Goal: Information Seeking & Learning: Learn about a topic

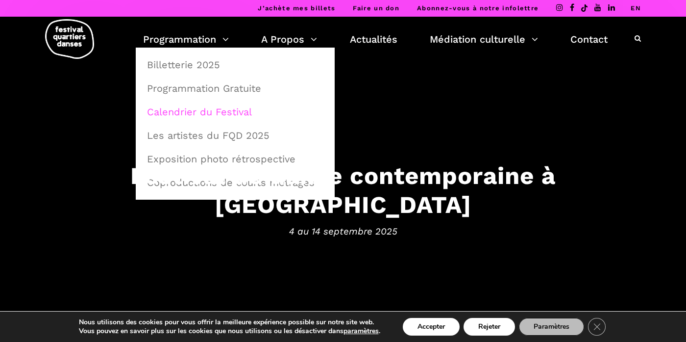
click at [182, 114] on link "Calendrier du Festival" at bounding box center [235, 111] width 188 height 23
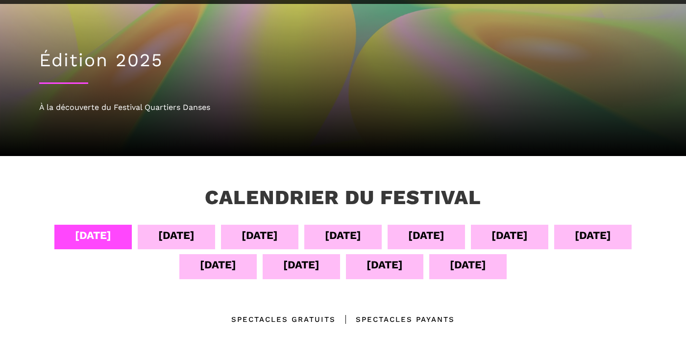
scroll to position [64, 0]
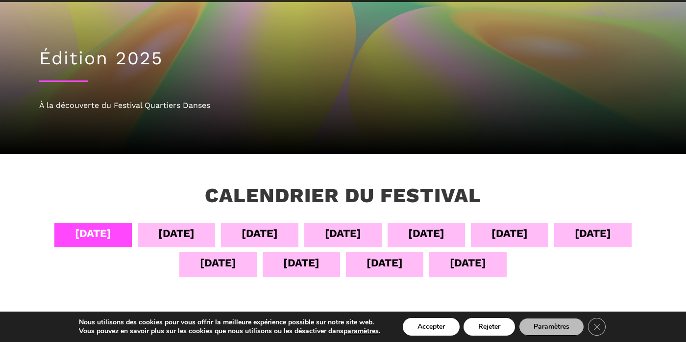
click at [515, 235] on div "[DATE]" at bounding box center [510, 232] width 36 height 17
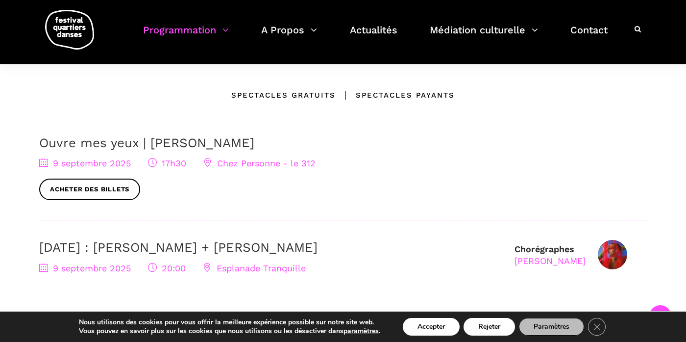
scroll to position [289, 0]
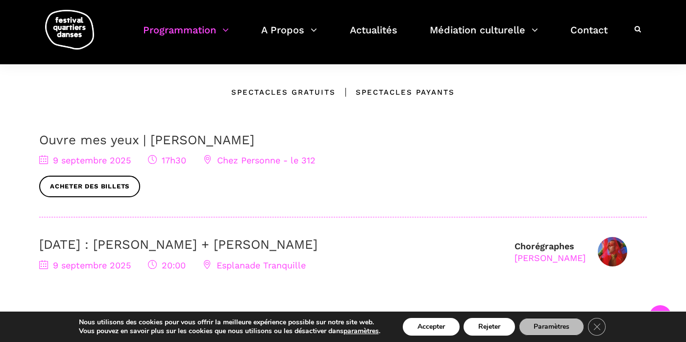
click at [178, 143] on link "Ouvre mes yeux | Charles-Alexis Desgagnés" at bounding box center [146, 139] width 215 height 15
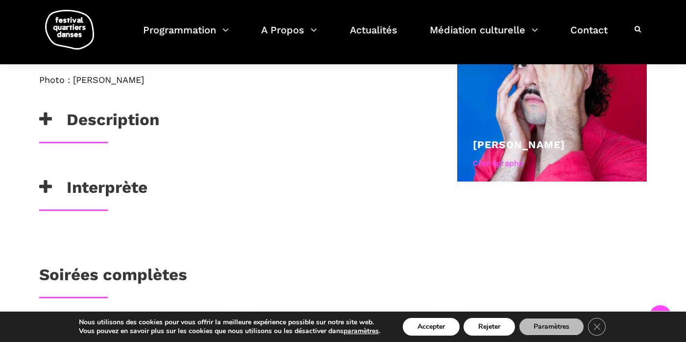
scroll to position [615, 0]
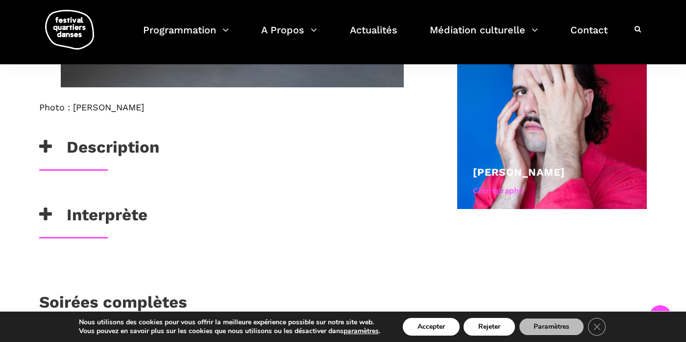
click at [131, 147] on h3 "Description" at bounding box center [99, 149] width 120 height 25
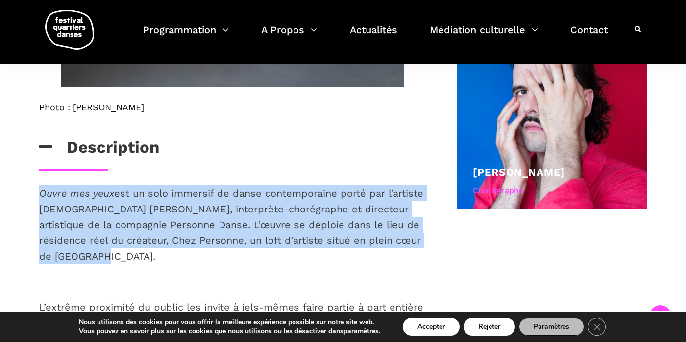
drag, startPoint x: 120, startPoint y: 260, endPoint x: 36, endPoint y: 191, distance: 108.3
copy p "Ouvre mes yeux est un solo immersif de danse contemporaine porté par l’artiste …"
click at [270, 229] on span "est un solo immersif de danse contemporaine porté par l’artiste queer Charles-A…" at bounding box center [231, 224] width 384 height 74
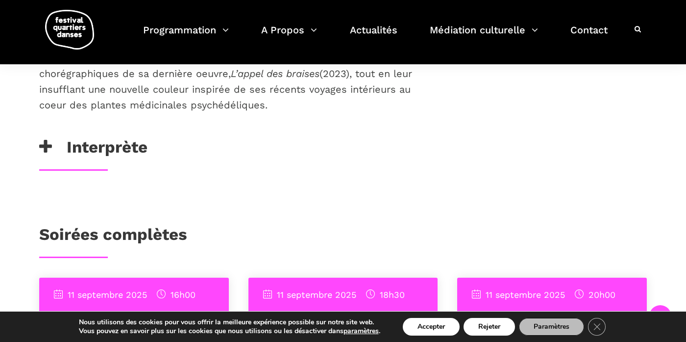
scroll to position [1085, 0]
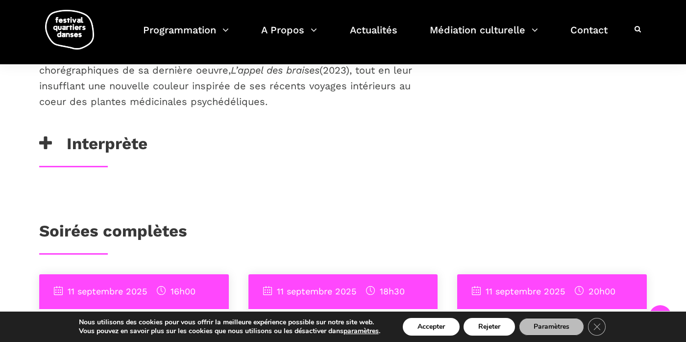
click at [117, 134] on h3 "Interprète" at bounding box center [93, 146] width 108 height 25
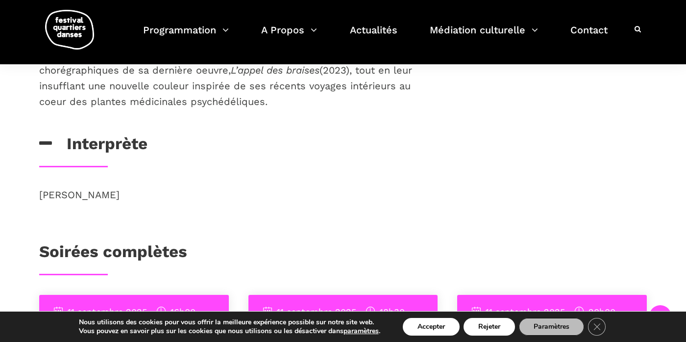
drag, startPoint x: 167, startPoint y: 177, endPoint x: 41, endPoint y: 170, distance: 126.7
copy p "Charles-Alexis Desgagnés"
click at [257, 134] on div "Interprète" at bounding box center [232, 146] width 386 height 25
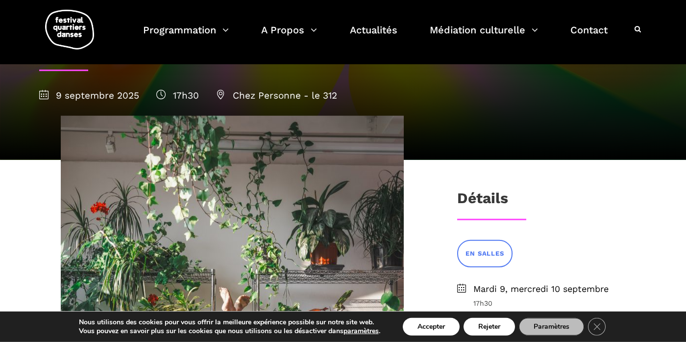
scroll to position [0, 0]
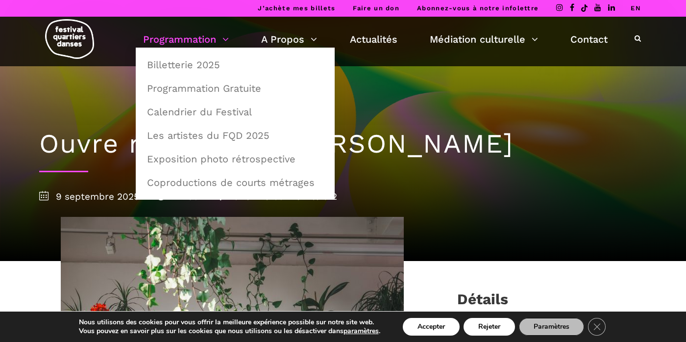
click at [185, 37] on link "Programmation" at bounding box center [186, 39] width 86 height 17
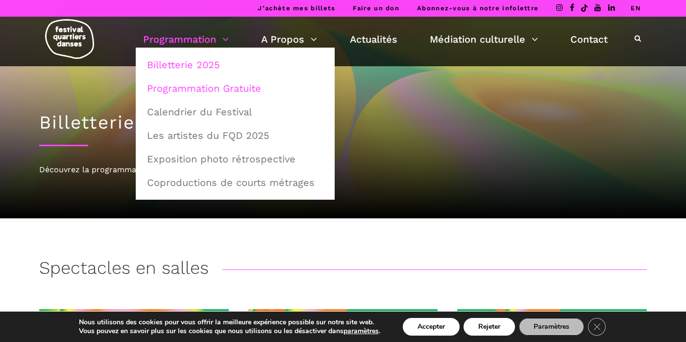
click at [199, 89] on link "Programmation Gratuite" at bounding box center [235, 88] width 188 height 23
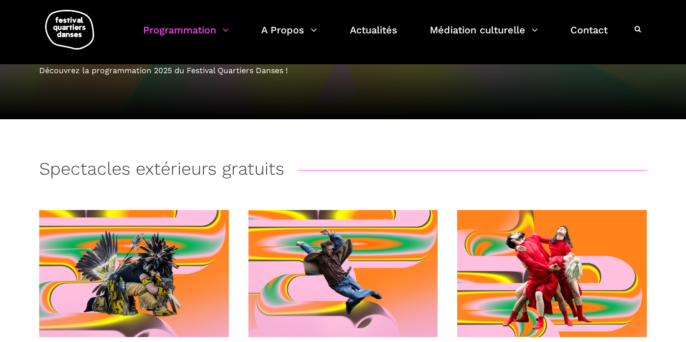
scroll to position [100, 0]
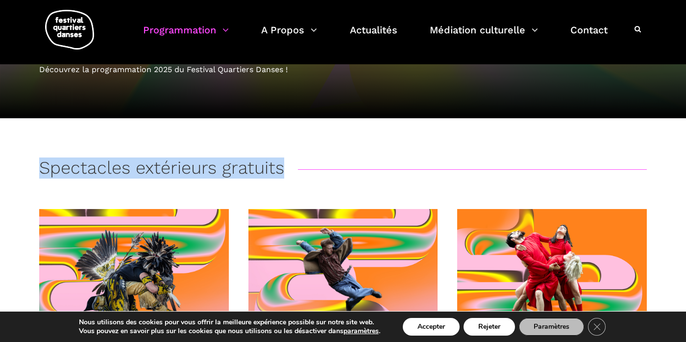
drag, startPoint x: 288, startPoint y: 171, endPoint x: 39, endPoint y: 163, distance: 249.6
click at [39, 163] on div "Spectacles extérieurs gratuits" at bounding box center [342, 182] width 627 height 51
copy h3 "Spectacles extérieurs gratuits"
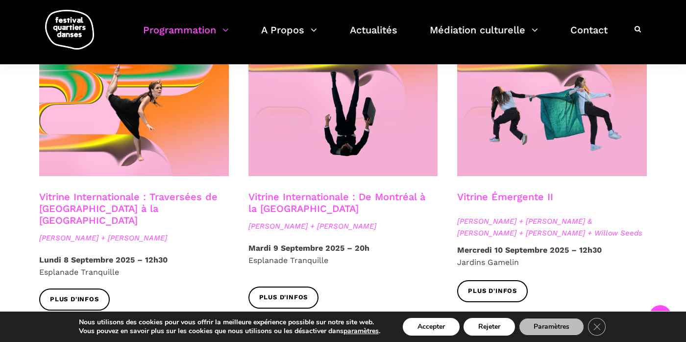
scroll to position [839, 0]
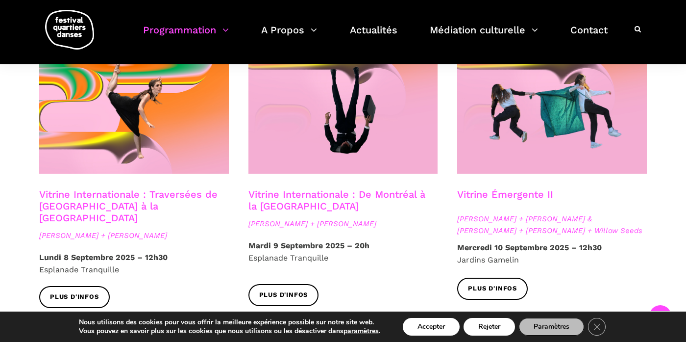
click at [303, 188] on link "Vitrine Internationale : De Montréal à la Suède" at bounding box center [336, 200] width 177 height 24
click at [267, 188] on link "Vitrine Internationale : De Montréal à la Suède" at bounding box center [336, 200] width 177 height 24
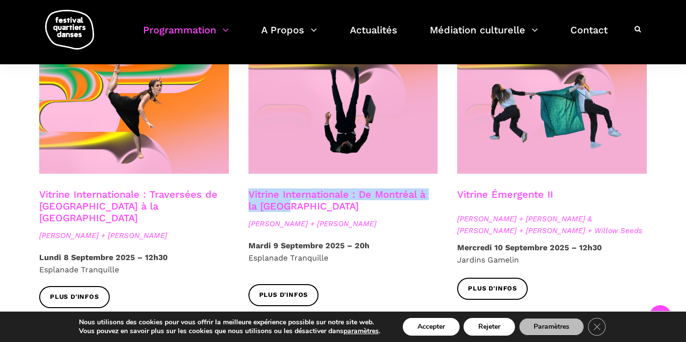
drag, startPoint x: 318, startPoint y: 203, endPoint x: 244, endPoint y: 183, distance: 76.1
click at [244, 188] on div "Vitrine Internationale : De Montréal à la Suède Nicholas Bellefleur + Linus Jan…" at bounding box center [343, 213] width 209 height 51
copy link "Vitrine Internationale : De Montréal à la Suède"
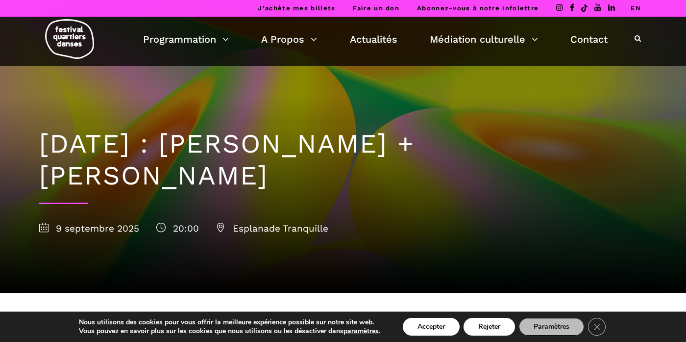
drag, startPoint x: 161, startPoint y: 187, endPoint x: 248, endPoint y: 143, distance: 97.3
click at [248, 143] on h1 "9 septembre : Nicholas Bellefleur + Linus Jansner" at bounding box center [343, 160] width 608 height 64
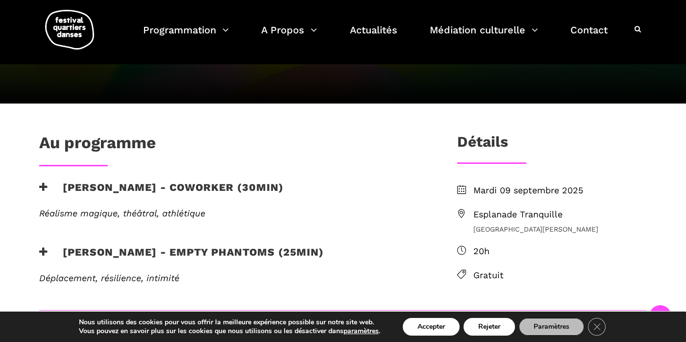
scroll to position [190, 0]
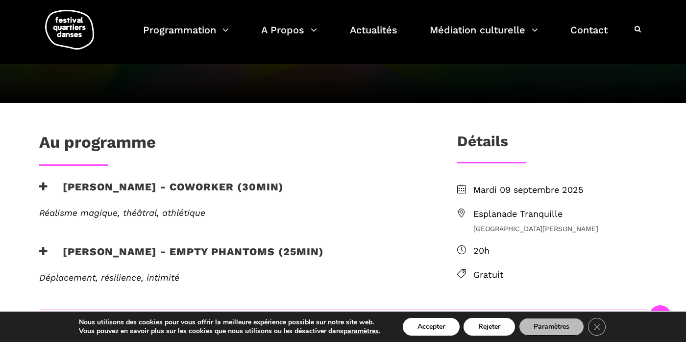
copy h1 "[PERSON_NAME] + [PERSON_NAME]"
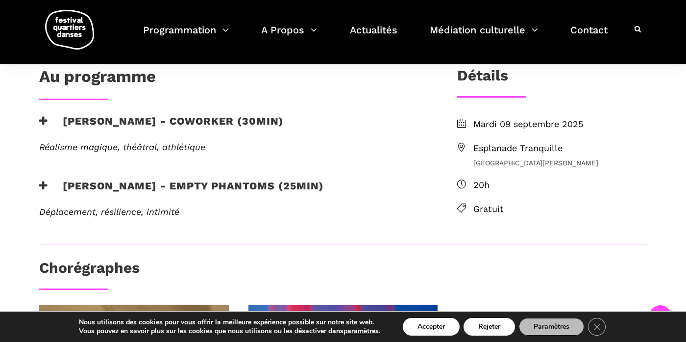
scroll to position [257, 0]
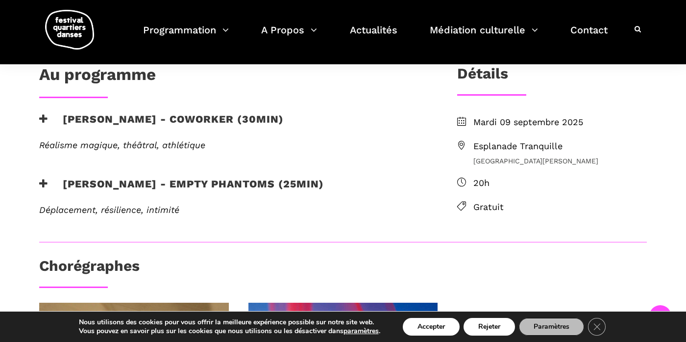
click at [121, 118] on h3 "Nicholas Bellefleur - coworker (30min)" at bounding box center [161, 125] width 245 height 25
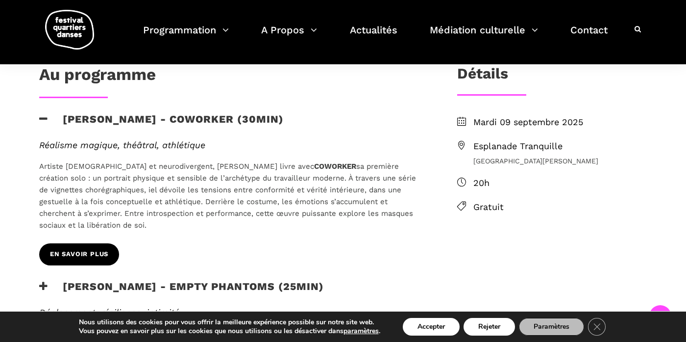
click at [75, 255] on span "EN SAVOIR PLUS" at bounding box center [79, 254] width 58 height 10
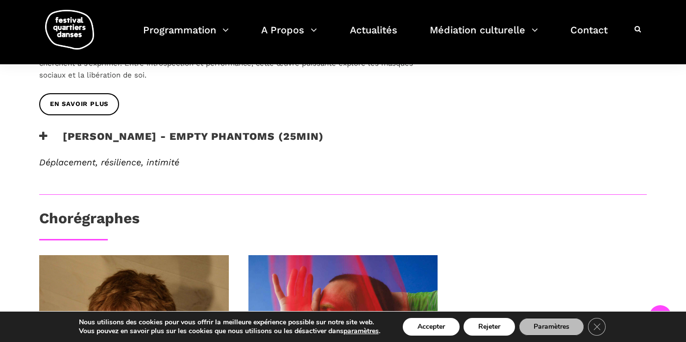
scroll to position [411, 0]
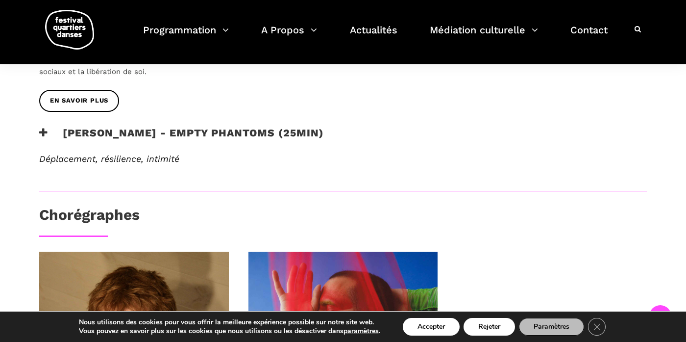
click at [236, 134] on h3 "[PERSON_NAME] - Empty phantoms (25min)" at bounding box center [181, 138] width 285 height 25
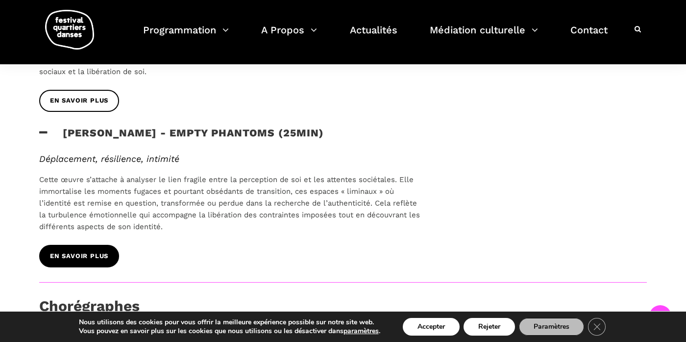
click at [77, 264] on link "EN SAVOIR PLUS" at bounding box center [79, 256] width 80 height 22
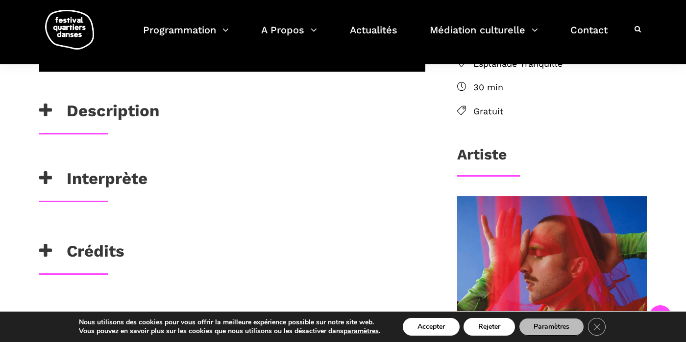
scroll to position [355, 0]
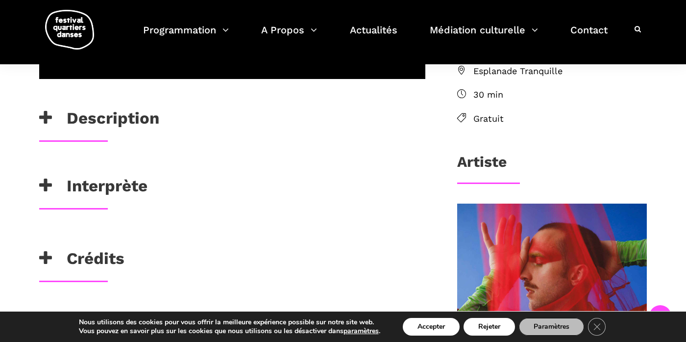
click at [133, 115] on h3 "Description" at bounding box center [99, 120] width 120 height 25
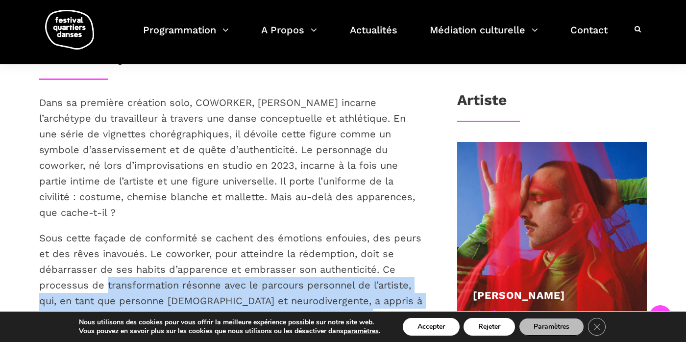
scroll to position [415, 0]
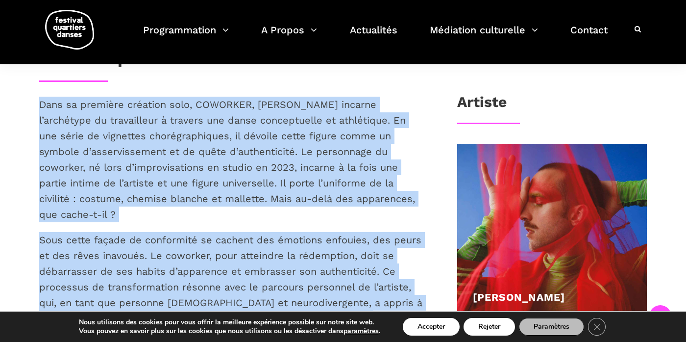
drag, startPoint x: 198, startPoint y: 192, endPoint x: 33, endPoint y: 105, distance: 186.1
click at [33, 105] on div "Dans sa première création solo, COWORKER, [PERSON_NAME] incarne l’archétype du …" at bounding box center [232, 239] width 406 height 285
copy div "Lore ip dolorsit ametcons adip, ELITSEDD, Eiusmodt Incididunt utlabor e’dolorem…"
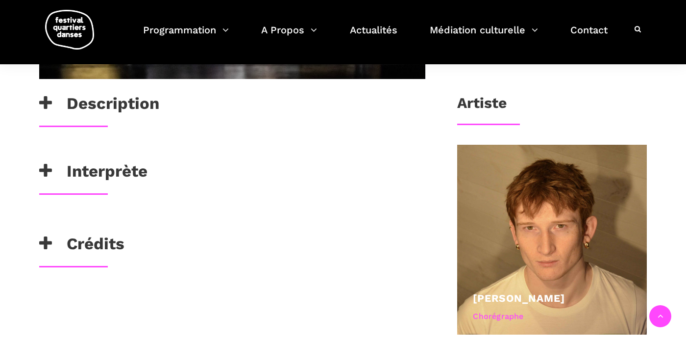
scroll to position [399, 0]
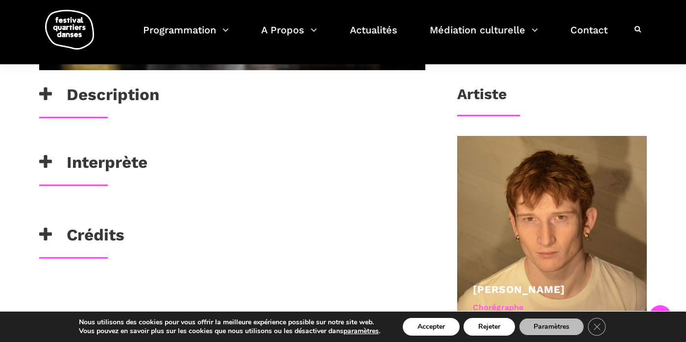
click at [133, 97] on h3 "Description" at bounding box center [99, 97] width 120 height 25
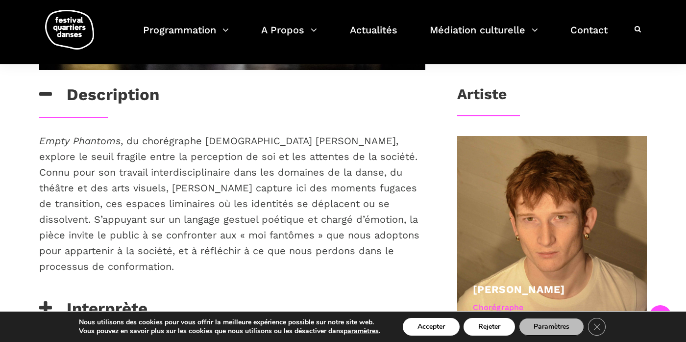
click at [374, 252] on p "Empty Phantoms , du chorégraphe [DEMOGRAPHIC_DATA] [PERSON_NAME], explore le se…" at bounding box center [232, 203] width 386 height 141
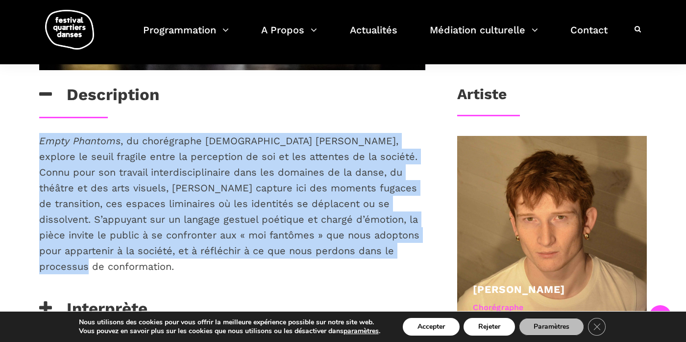
drag, startPoint x: 374, startPoint y: 252, endPoint x: 38, endPoint y: 133, distance: 357.3
click at [38, 133] on div "Description Empty Phantoms , du chorégraphe [DEMOGRAPHIC_DATA] [PERSON_NAME], e…" at bounding box center [232, 131] width 406 height 626
copy p "Empty Phantoms , du chorégraphe [DEMOGRAPHIC_DATA] [PERSON_NAME], explore le se…"
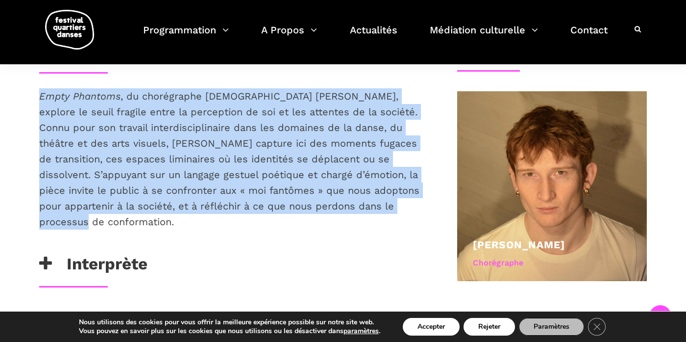
scroll to position [483, 0]
